Goal: Navigation & Orientation: Find specific page/section

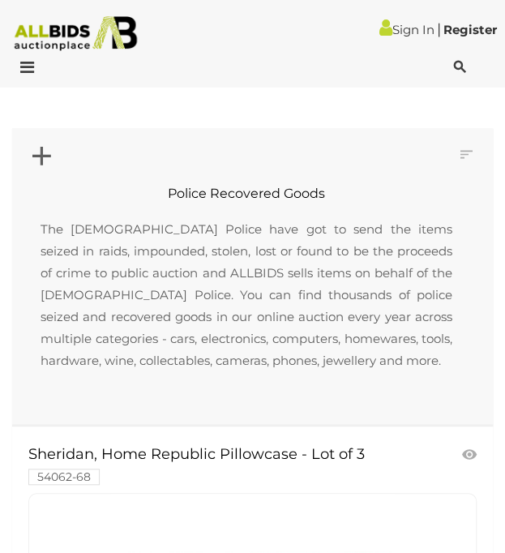
click at [21, 67] on icon at bounding box center [23, 67] width 22 height 16
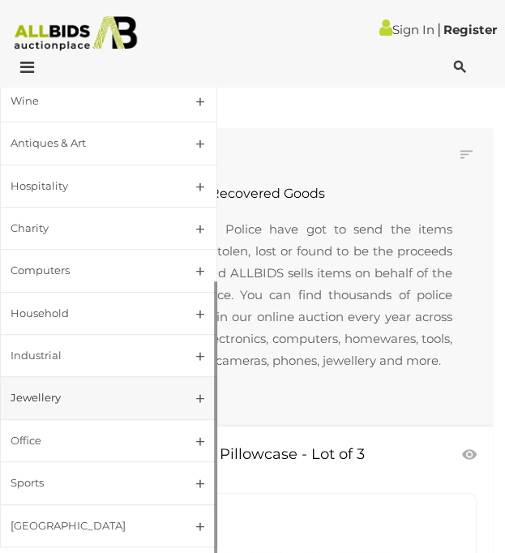
click at [135, 376] on link "Jewellery" at bounding box center [108, 397] width 217 height 43
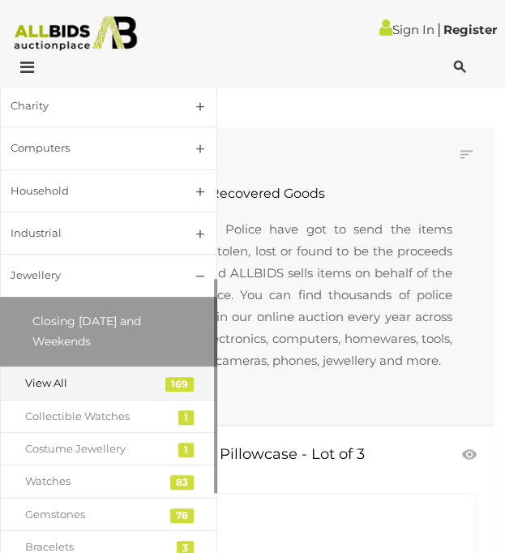
click at [50, 380] on div "View All" at bounding box center [96, 383] width 143 height 19
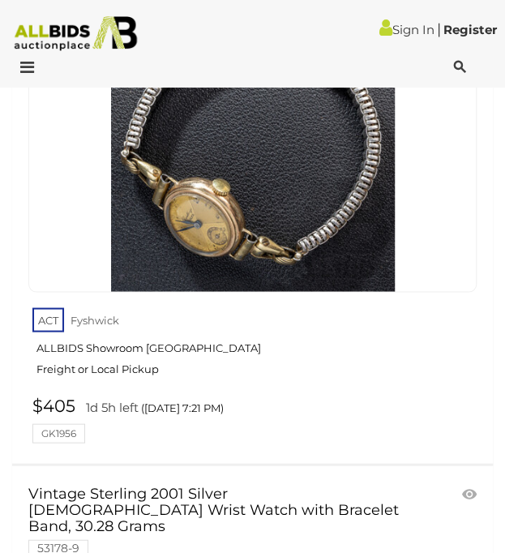
scroll to position [26539, 0]
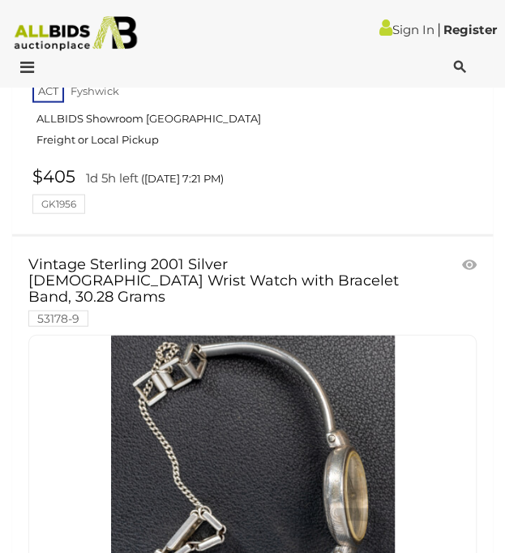
scroll to position [625, 0]
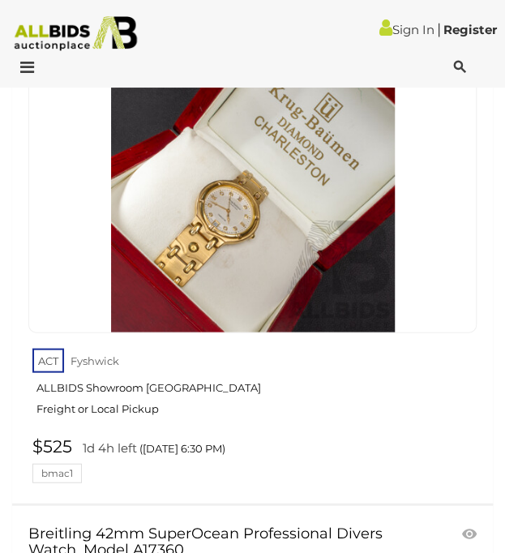
click at [19, 62] on icon at bounding box center [23, 67] width 22 height 16
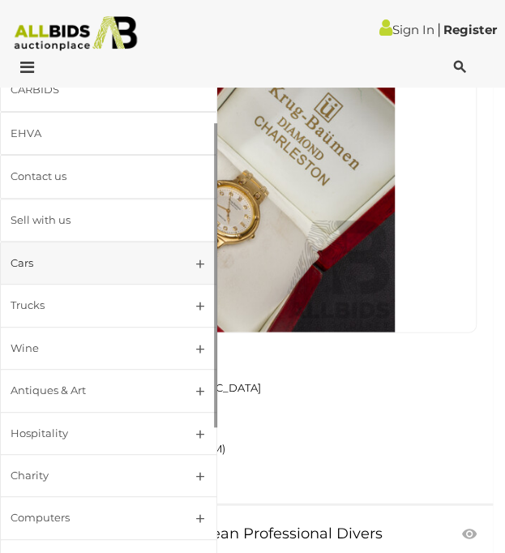
click at [168, 267] on link "Cars" at bounding box center [108, 263] width 217 height 43
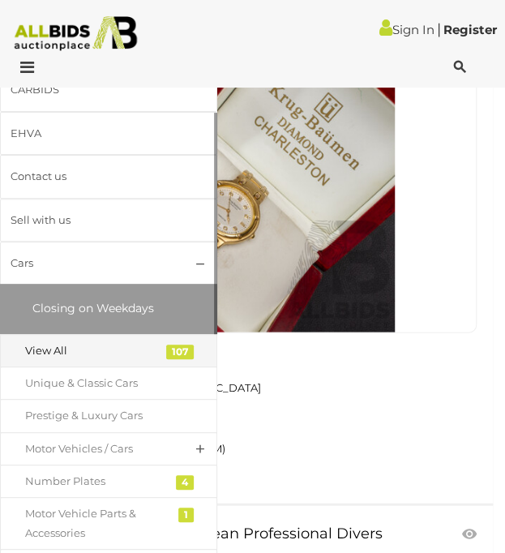
click at [86, 341] on div "View All" at bounding box center [96, 350] width 143 height 19
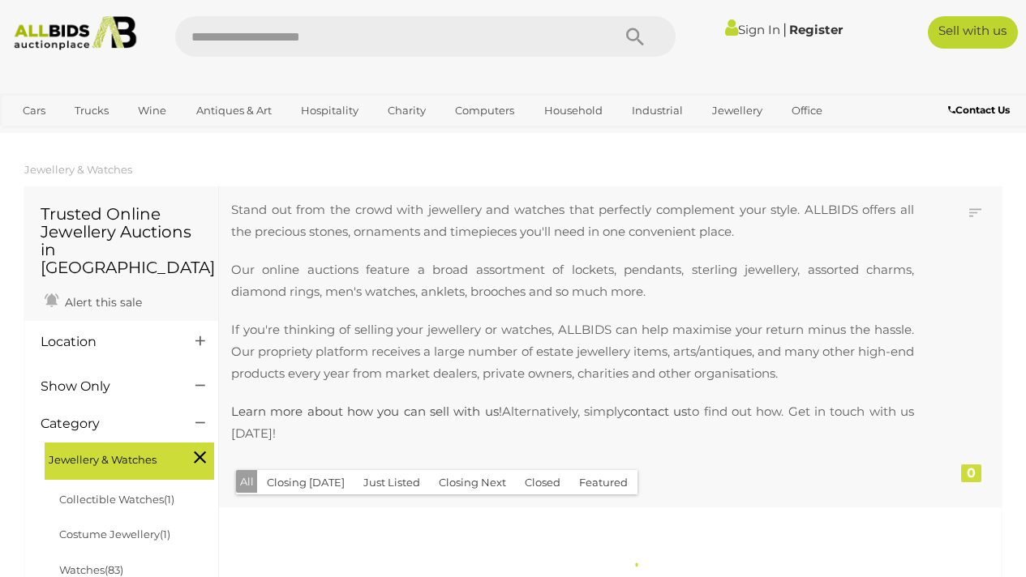
scroll to position [435, 0]
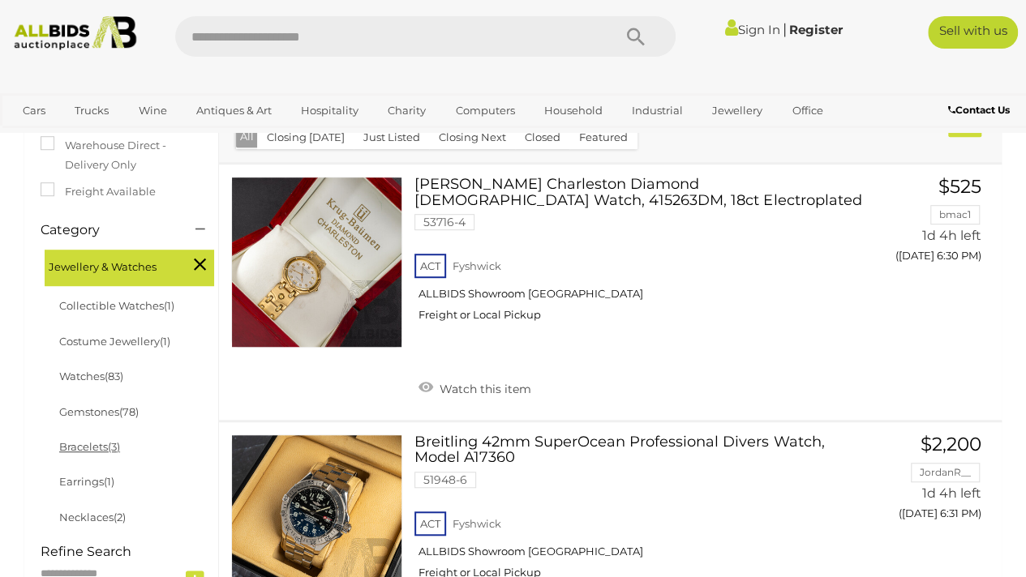
scroll to position [312, 0]
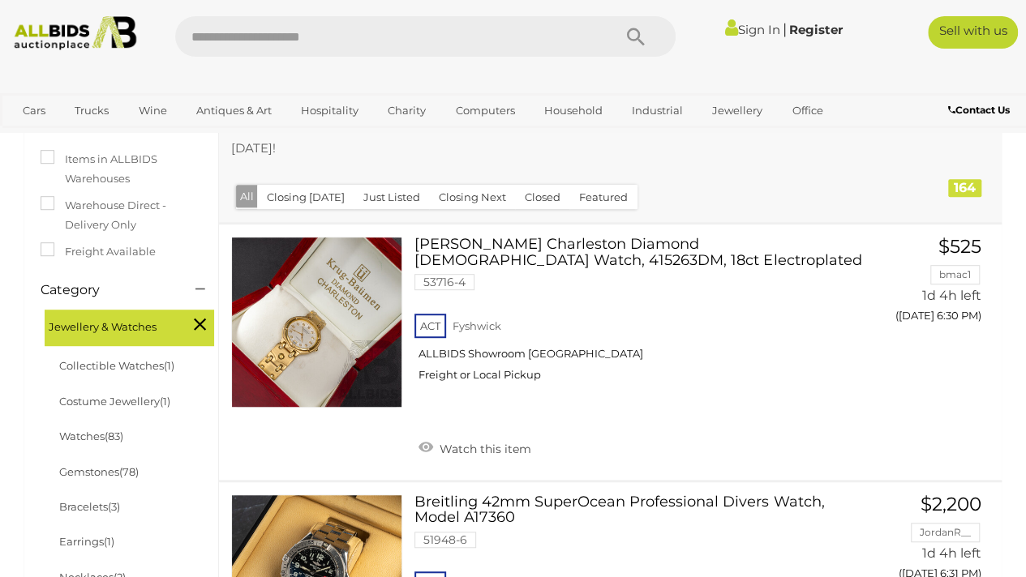
click at [196, 314] on icon at bounding box center [200, 324] width 12 height 21
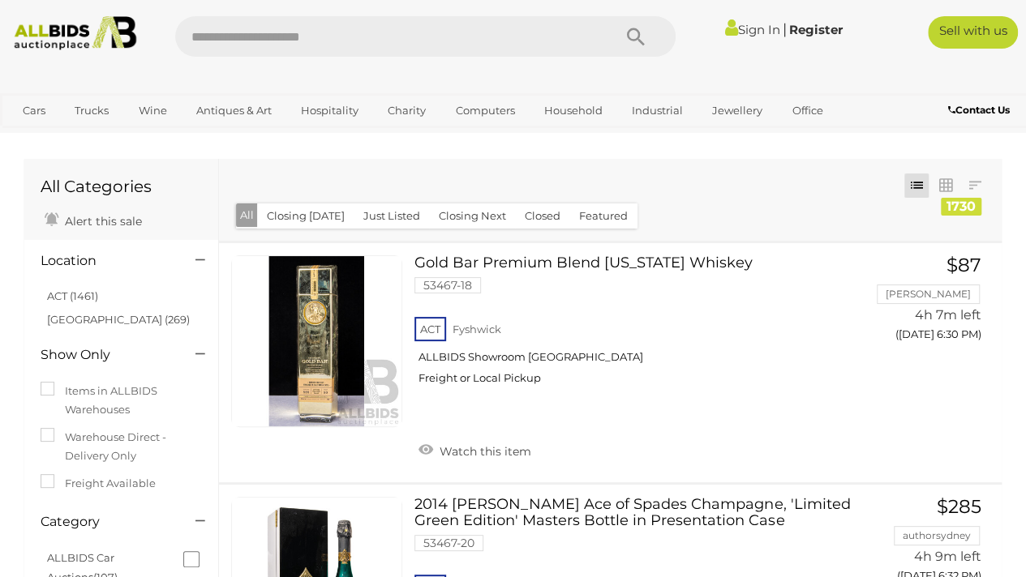
click at [718, 221] on div "Closing First Closing Last Lowest Bid Highest Bid Item Name A-Z Item Name Z-A A…" at bounding box center [610, 200] width 782 height 82
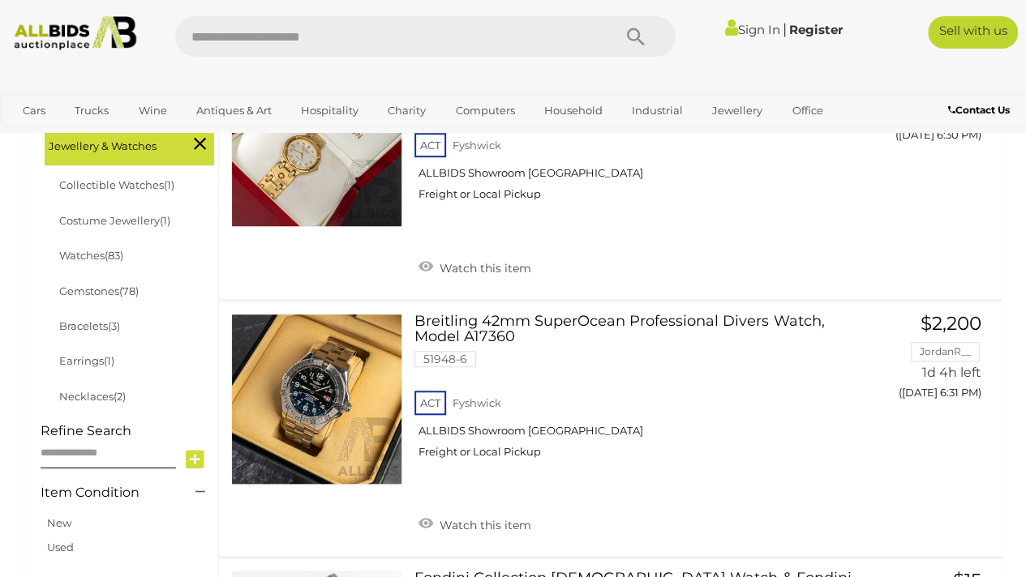
scroll to position [492, 0]
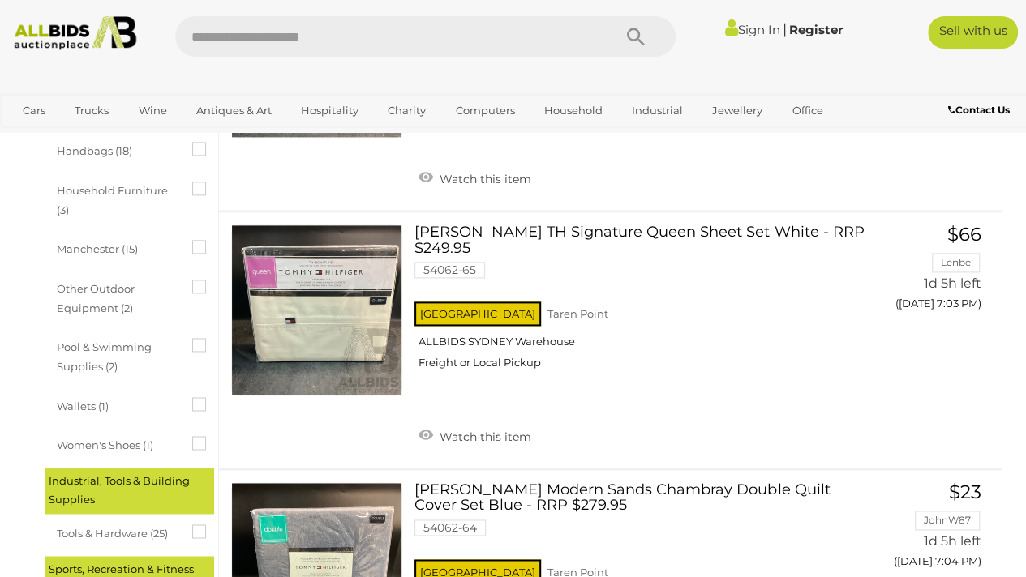
scroll to position [1229, 0]
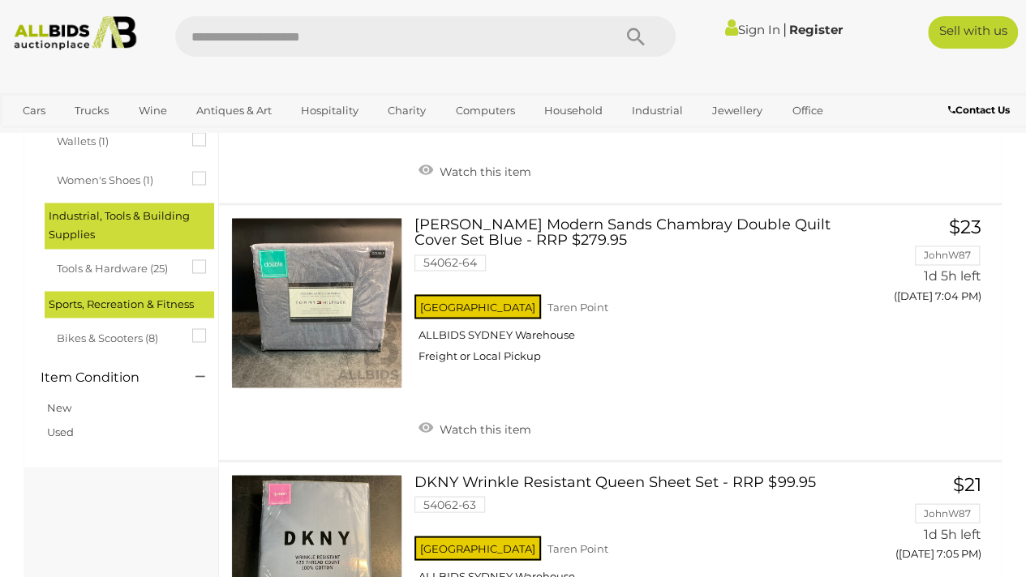
click at [115, 336] on span "Bikes & Scooters (8)" at bounding box center [118, 335] width 122 height 23
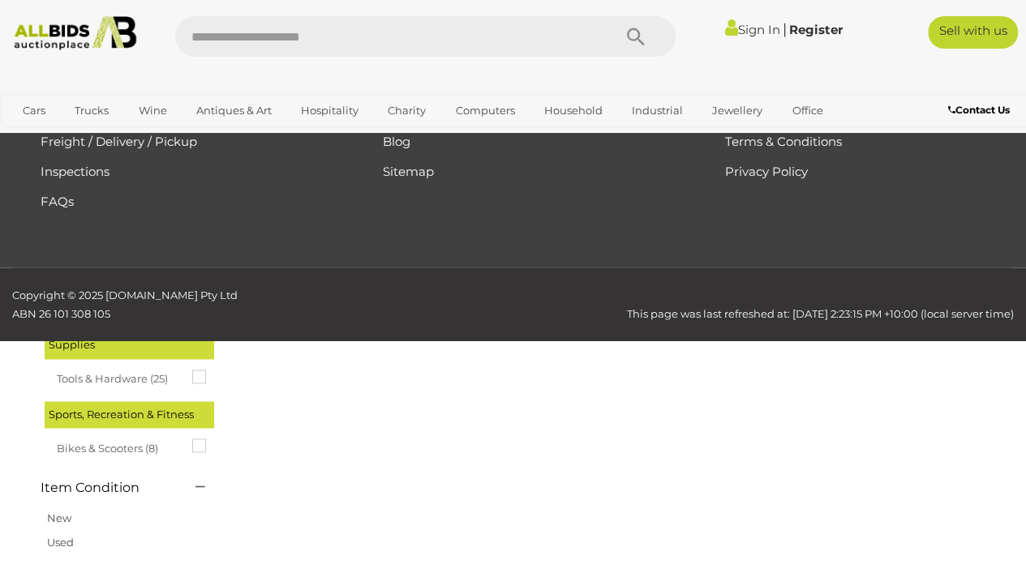
scroll to position [0, 0]
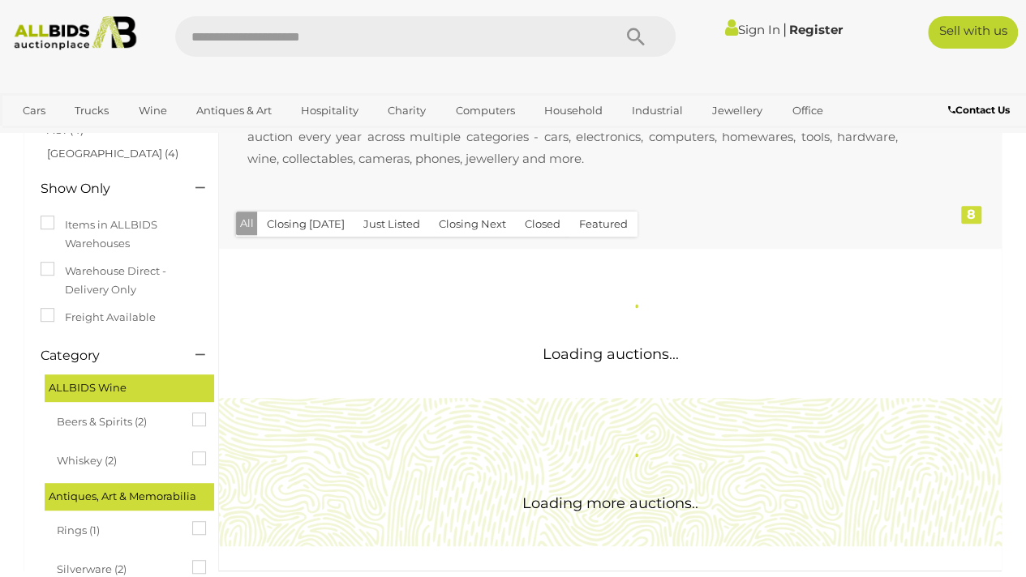
scroll to position [186, 0]
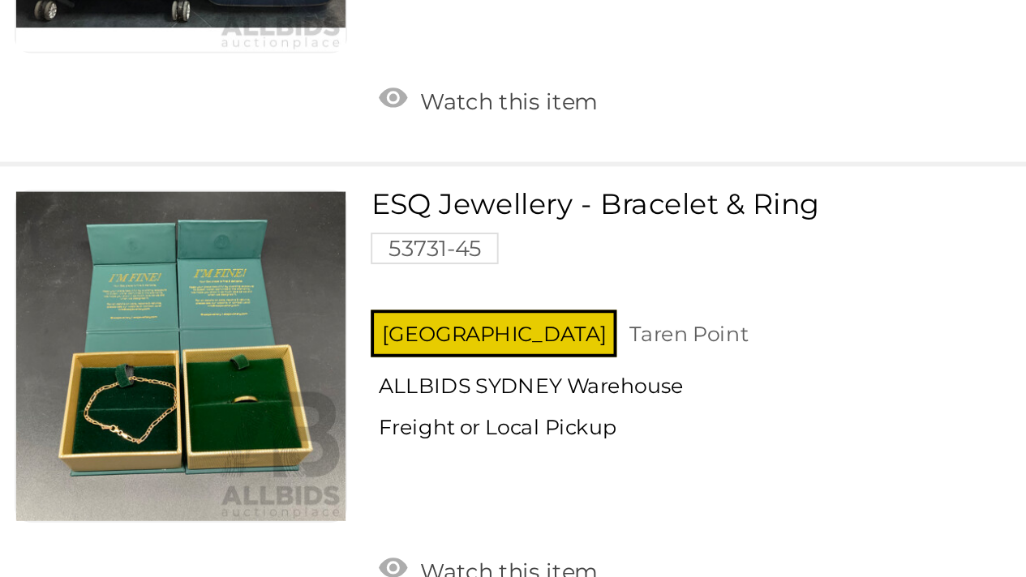
scroll to position [2149, 0]
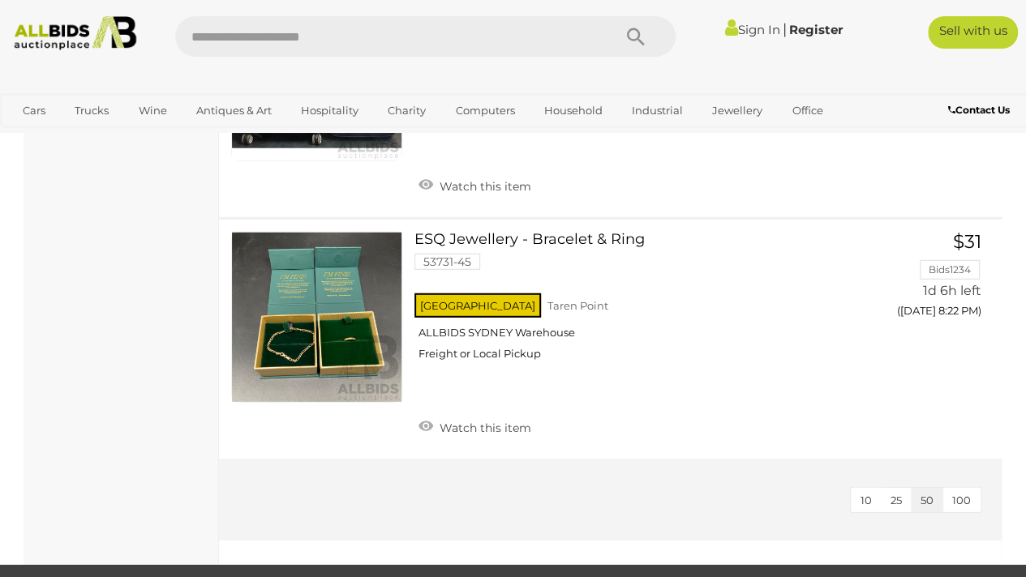
scroll to position [186, 0]
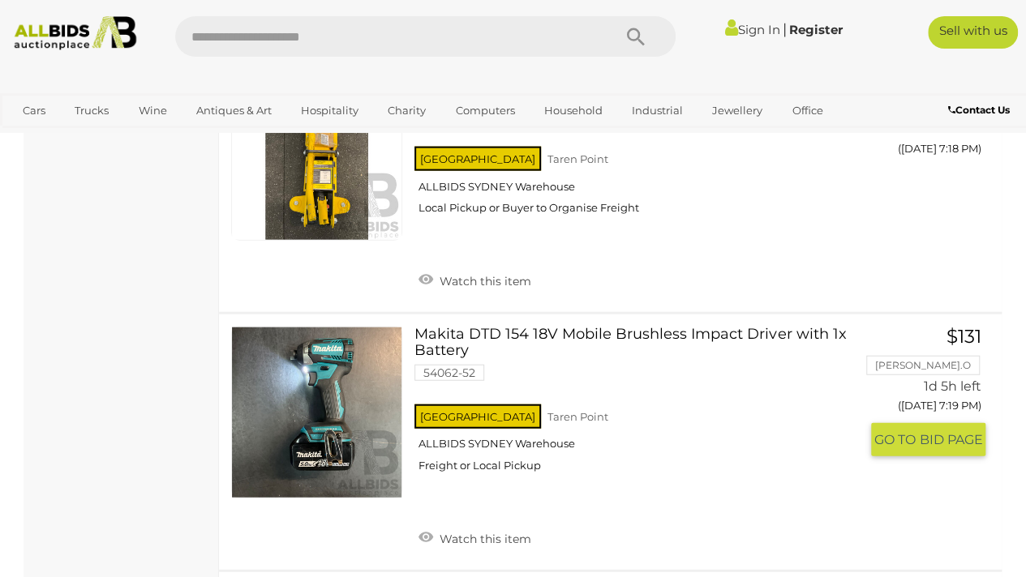
scroll to position [4872, 0]
